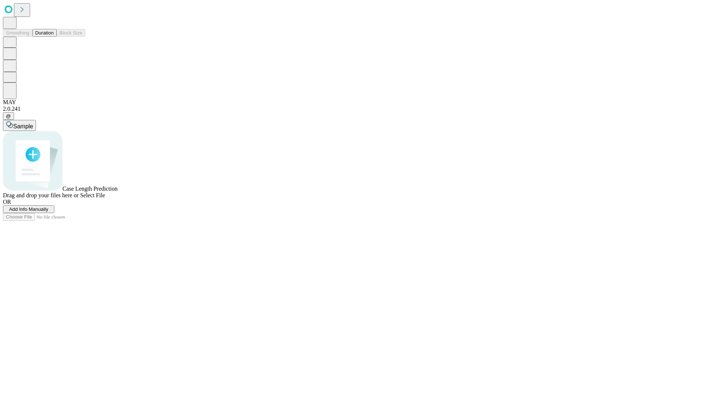
click at [54, 37] on button "Duration" at bounding box center [44, 33] width 24 height 8
click at [48, 212] on span "Add Info Manually" at bounding box center [28, 210] width 39 height 6
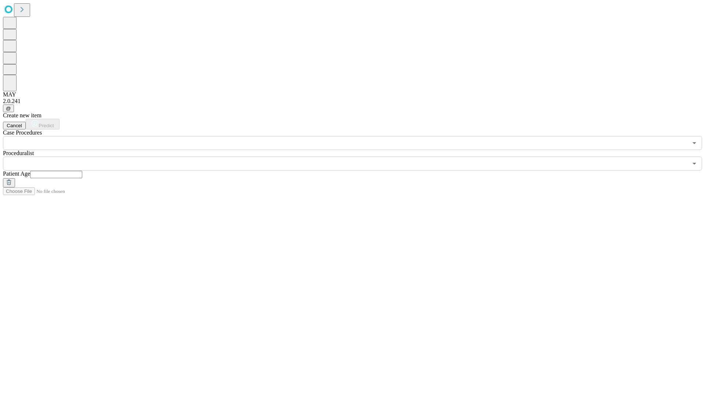
click at [82, 171] on input "text" at bounding box center [56, 174] width 52 height 7
type input "**"
click at [358, 157] on input "text" at bounding box center [345, 164] width 685 height 14
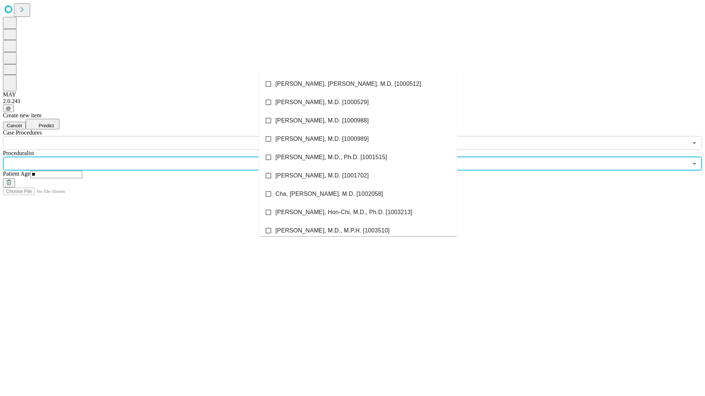
click at [358, 84] on li "[PERSON_NAME], [PERSON_NAME], M.D. [1000512]" at bounding box center [358, 84] width 198 height 18
click at [154, 136] on input "text" at bounding box center [345, 143] width 685 height 14
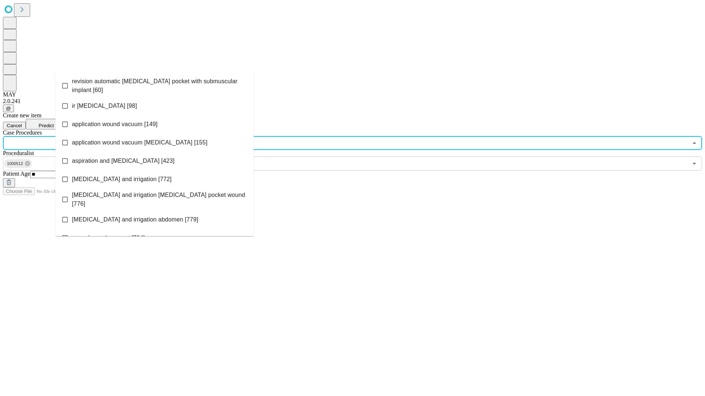
click at [155, 84] on span "revision automatic [MEDICAL_DATA] pocket with submuscular implant [60]" at bounding box center [160, 86] width 176 height 18
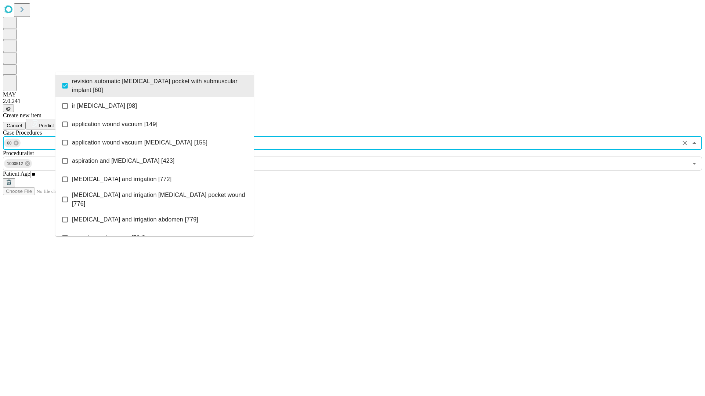
click at [54, 123] on span "Predict" at bounding box center [46, 126] width 15 height 6
